Goal: Information Seeking & Learning: Compare options

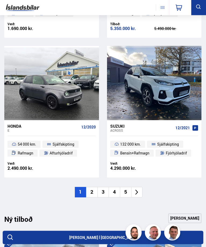
scroll to position [748, 0]
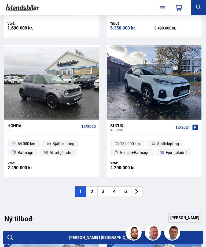
click at [141, 188] on li at bounding box center [136, 191] width 11 height 10
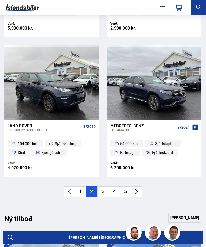
click at [142, 189] on li at bounding box center [136, 191] width 11 height 10
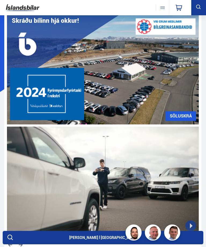
scroll to position [0, 0]
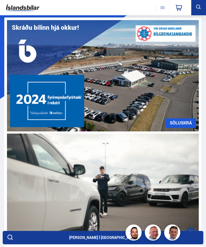
click at [199, 9] on icon at bounding box center [198, 7] width 7 height 7
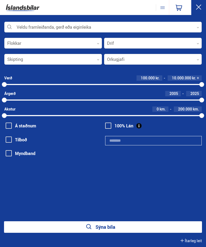
click at [194, 32] on div "Veldu framleiðanda, gerð eða eiginleika 0" at bounding box center [102, 27] width 197 height 11
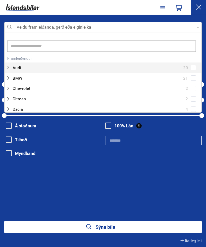
scroll to position [80, 197]
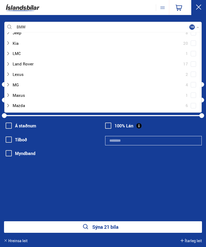
scroll to position [191, 0]
click at [198, 70] on div "Lexus 2" at bounding box center [103, 74] width 194 height 8
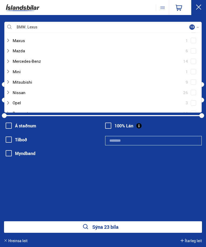
scroll to position [246, 0]
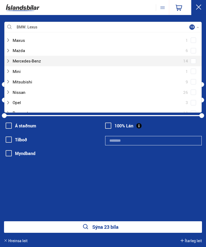
click at [197, 58] on div "Mercedes-Benz 14" at bounding box center [103, 61] width 194 height 8
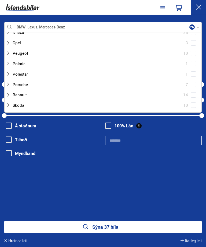
scroll to position [306, 0]
click at [197, 80] on div "Porsche 7" at bounding box center [103, 84] width 194 height 8
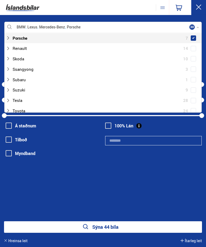
scroll to position [352, 0]
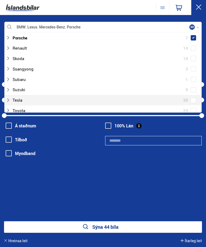
click at [196, 96] on div "Tesla 28" at bounding box center [103, 100] width 194 height 8
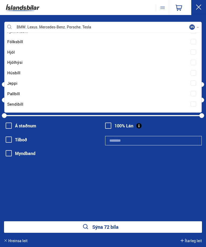
scroll to position [533, 0]
click at [148, 183] on div "BMW Lexus Mercedes-Benz Porsche Tesla Veldu framleiðanda, gerð eða eiginleika 3…" at bounding box center [103, 108] width 206 height 172
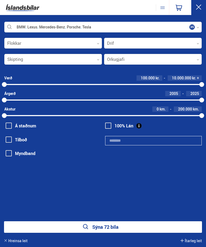
scroll to position [0, 0]
click at [126, 225] on button "Sýna 72 bíla" at bounding box center [103, 227] width 198 height 12
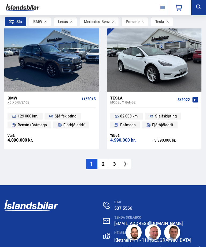
scroll to position [1585, 0]
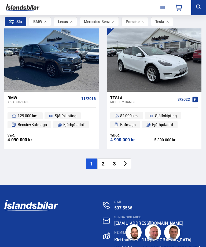
click at [130, 159] on li at bounding box center [125, 164] width 11 height 10
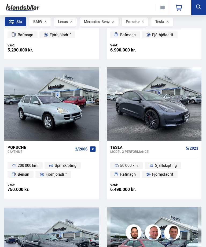
scroll to position [561, 0]
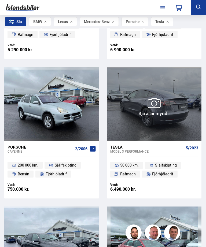
click at [181, 121] on div at bounding box center [172, 104] width 19 height 74
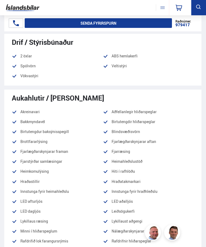
scroll to position [820, 0]
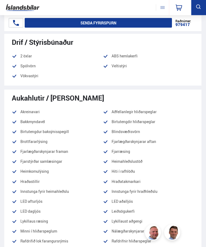
scroll to position [820, 0]
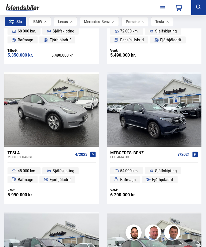
scroll to position [137, 0]
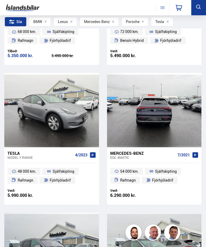
click at [175, 123] on div at bounding box center [172, 110] width 19 height 74
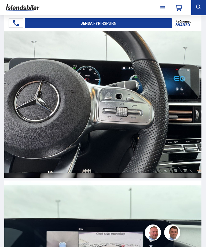
scroll to position [4817, 0]
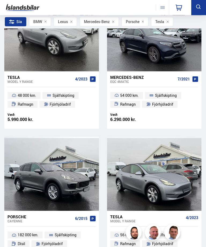
scroll to position [212, 0]
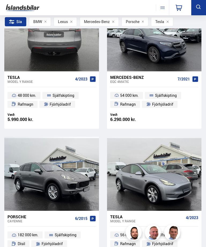
click at [76, 61] on div at bounding box center [70, 34] width 19 height 74
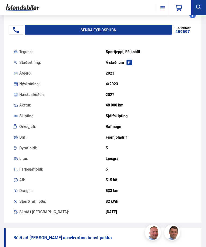
scroll to position [221, 0]
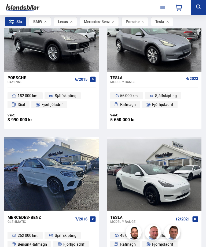
scroll to position [351, 0]
click at [201, 188] on div at bounding box center [191, 174] width 19 height 74
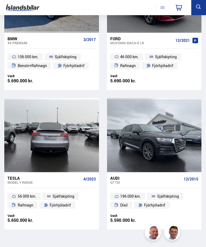
scroll to position [5152, 0]
click at [72, 162] on div at bounding box center [70, 135] width 19 height 74
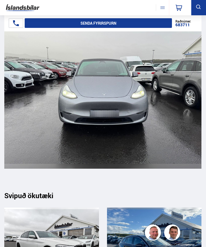
scroll to position [2070, 0]
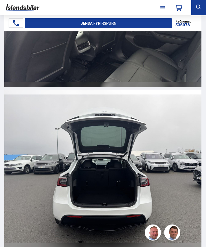
scroll to position [4184, 0]
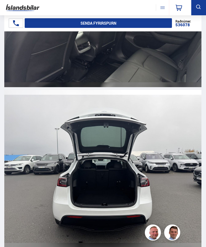
click at [198, 8] on icon at bounding box center [198, 7] width 7 height 7
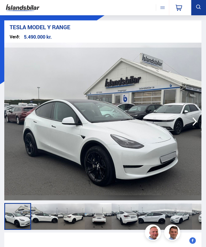
scroll to position [0, 0]
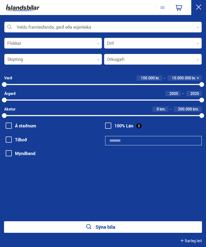
click at [197, 24] on div at bounding box center [102, 27] width 197 height 11
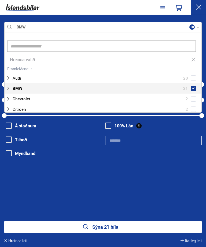
click at [115, 228] on button "Sýna 21 bíla" at bounding box center [103, 227] width 198 height 12
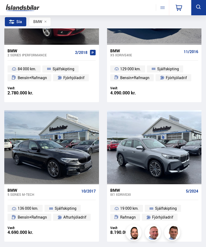
scroll to position [246, 0]
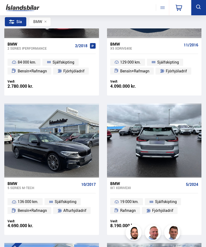
click at [179, 154] on div at bounding box center [172, 140] width 19 height 74
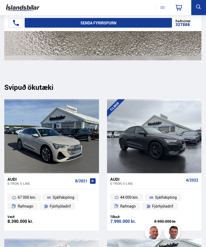
scroll to position [5332, 0]
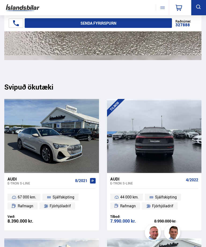
click at [175, 150] on div at bounding box center [172, 136] width 19 height 74
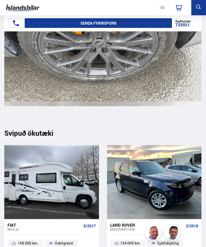
scroll to position [5524, 0]
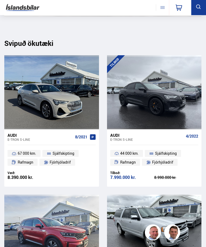
scroll to position [5376, 0]
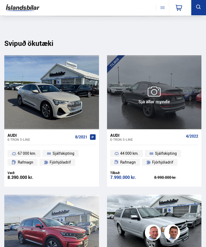
click at [185, 119] on div at bounding box center [191, 92] width 19 height 74
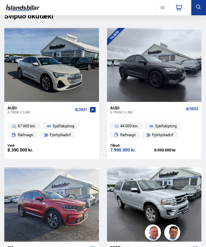
scroll to position [5403, 0]
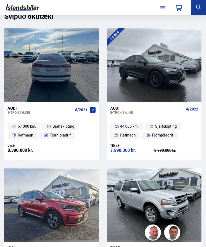
click at [71, 95] on div at bounding box center [70, 65] width 19 height 74
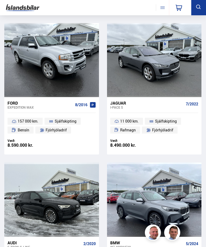
scroll to position [5324, 0]
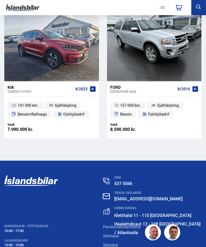
scroll to position [5563, 0]
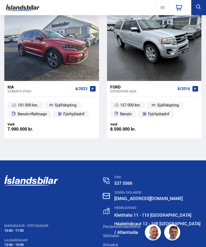
scroll to position [5150, 0]
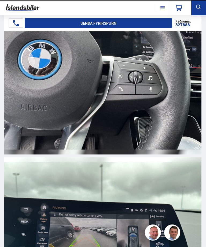
scroll to position [5564, 0]
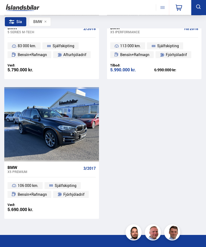
scroll to position [1377, 0]
click at [202, 8] on button at bounding box center [198, 7] width 15 height 15
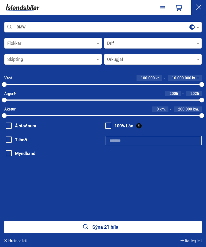
scroll to position [0, 0]
click at [195, 28] on div at bounding box center [102, 27] width 197 height 11
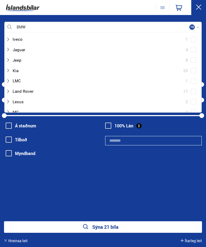
scroll to position [164, 0]
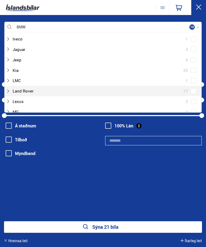
click at [198, 87] on div "Land Rover 17" at bounding box center [103, 91] width 194 height 8
click at [127, 224] on button "Sýna 38 bíla" at bounding box center [103, 227] width 198 height 12
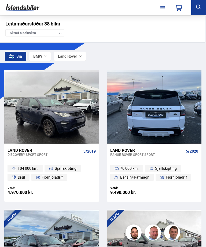
click at [182, 133] on div at bounding box center [172, 107] width 19 height 74
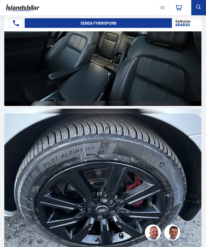
scroll to position [6943, 0]
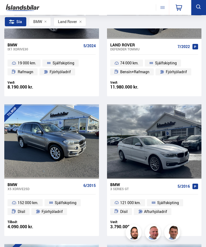
scroll to position [942, 0]
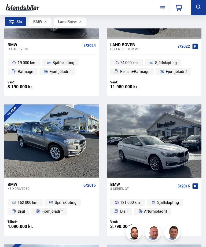
click at [90, 67] on ul "19 000 km. Sjálfskipting Rafmagn Fjórhjóladrif" at bounding box center [51, 66] width 95 height 25
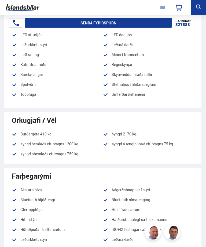
scroll to position [504, 0]
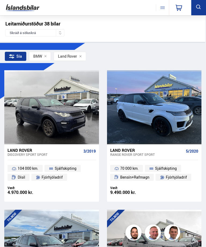
click at [173, 115] on div at bounding box center [172, 107] width 19 height 74
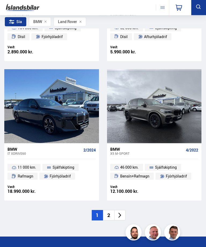
scroll to position [1534, 0]
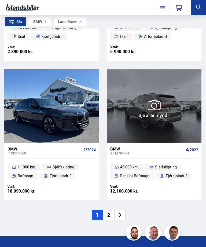
click at [177, 163] on li "Sjálfskipting" at bounding box center [163, 166] width 36 height 7
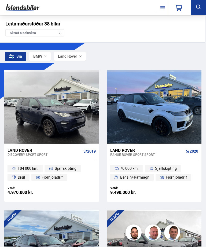
scroll to position [1534, 0]
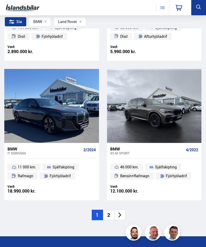
click at [125, 209] on li at bounding box center [119, 214] width 11 height 10
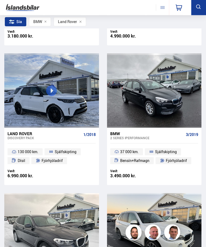
scroll to position [156, 0]
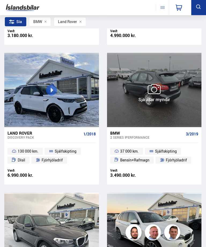
click at [187, 110] on div at bounding box center [191, 90] width 19 height 74
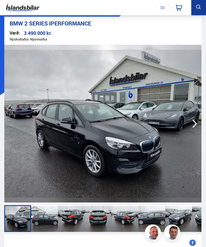
scroll to position [3, 0]
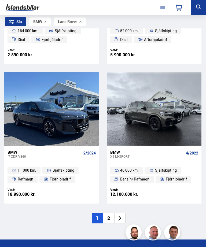
scroll to position [1531, 0]
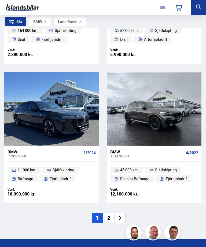
click at [198, 196] on div "Verð: 12.100.000 kr. Ásett verð/Skiptiverð 12.100.000 kr." at bounding box center [154, 195] width 95 height 16
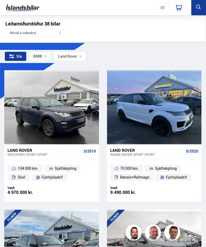
scroll to position [1531, 0]
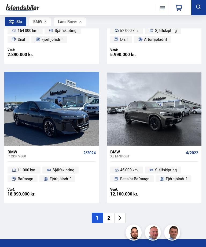
click at [125, 212] on li at bounding box center [119, 217] width 11 height 10
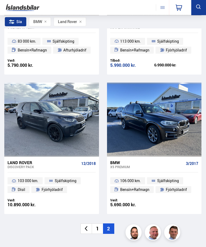
scroll to position [825, 0]
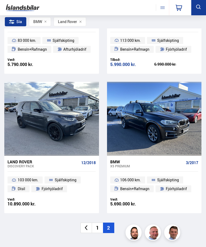
click at [101, 225] on li "1" at bounding box center [97, 227] width 11 height 10
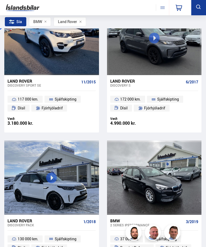
scroll to position [1, 0]
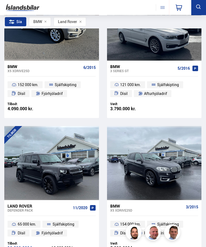
scroll to position [1059, 0]
click at [87, 205] on span "11/2020" at bounding box center [80, 207] width 14 height 4
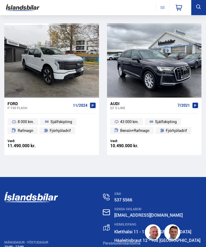
scroll to position [5858, 0]
